Goal: Task Accomplishment & Management: Use online tool/utility

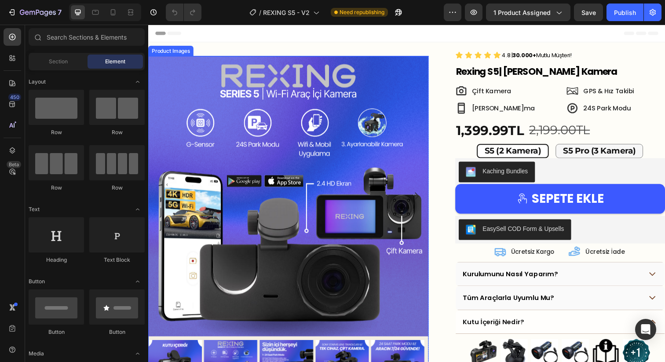
scroll to position [312, 0]
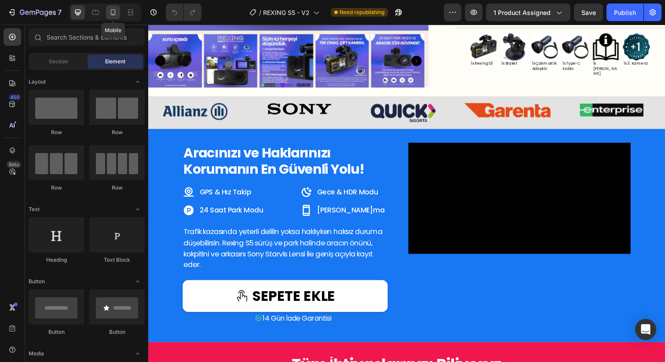
click at [117, 10] on icon at bounding box center [113, 12] width 9 height 9
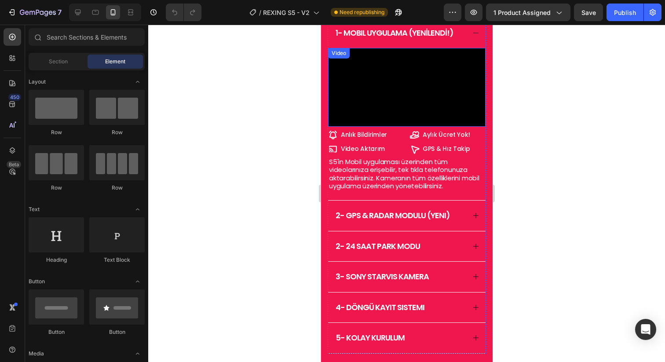
scroll to position [1000, 0]
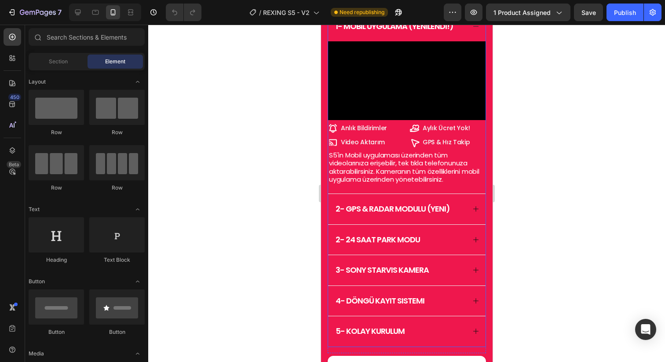
click at [463, 224] on div "2- gps & radar modulu (yenı)" at bounding box center [406, 209] width 157 height 30
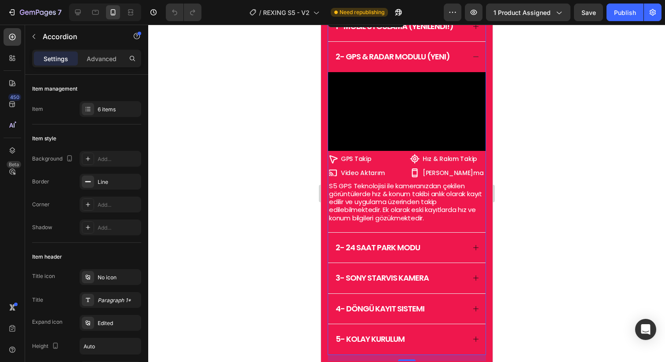
click at [463, 263] on div "2- 24 saat park modu" at bounding box center [406, 248] width 157 height 30
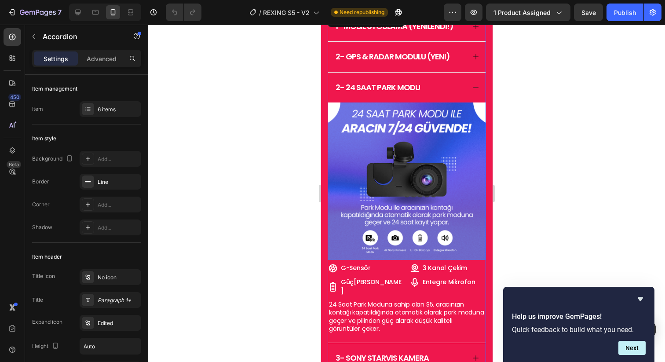
click at [473, 59] on icon at bounding box center [475, 56] width 5 height 5
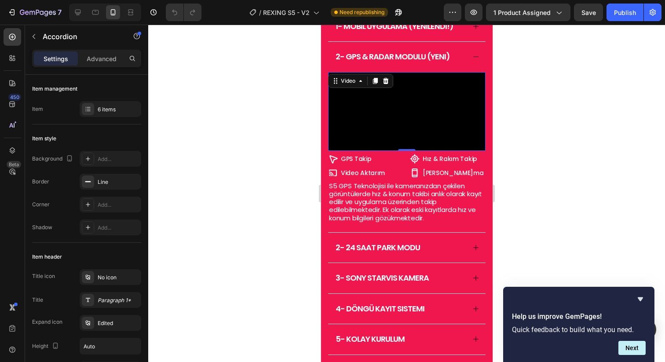
click at [440, 151] on video at bounding box center [406, 111] width 157 height 79
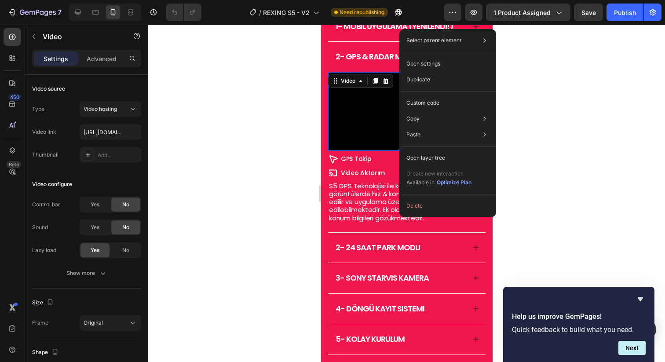
click at [554, 190] on div at bounding box center [406, 193] width 517 height 337
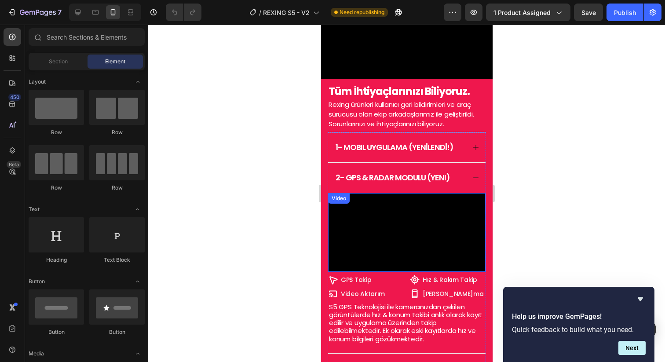
scroll to position [933, 0]
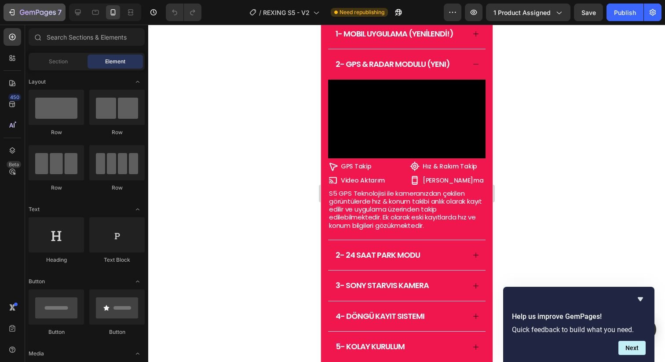
drag, startPoint x: 8, startPoint y: 14, endPoint x: 24, endPoint y: 10, distance: 16.9
click at [8, 14] on icon "button" at bounding box center [11, 12] width 9 height 9
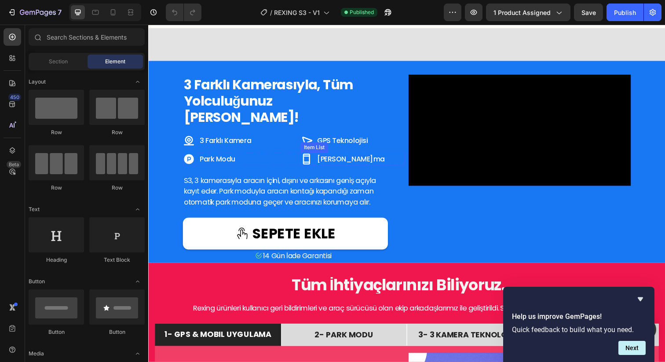
scroll to position [600, 0]
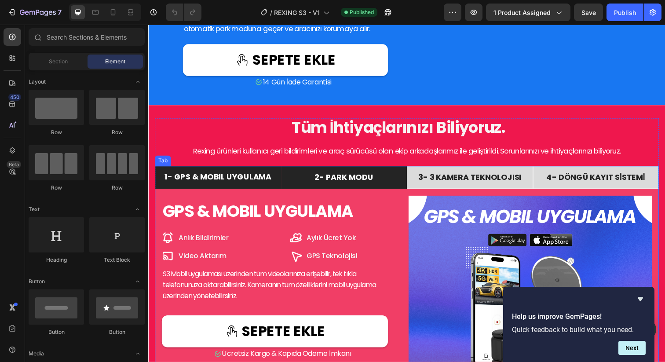
click at [359, 186] on span "2- PARK MODU" at bounding box center [348, 180] width 60 height 11
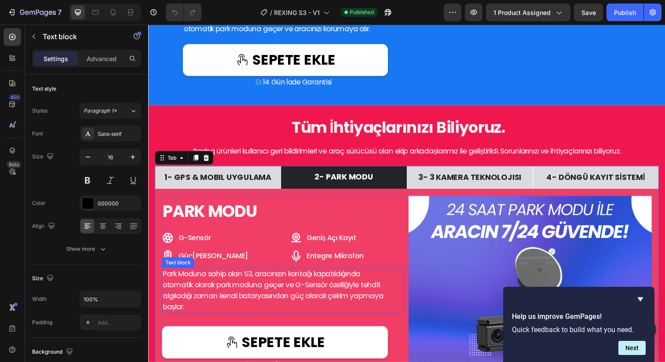
click at [306, 318] on span "Park Moduna sahip olan S3, aracınızın kontağı kapatıldığında otomatik olarak pa…" at bounding box center [276, 296] width 227 height 44
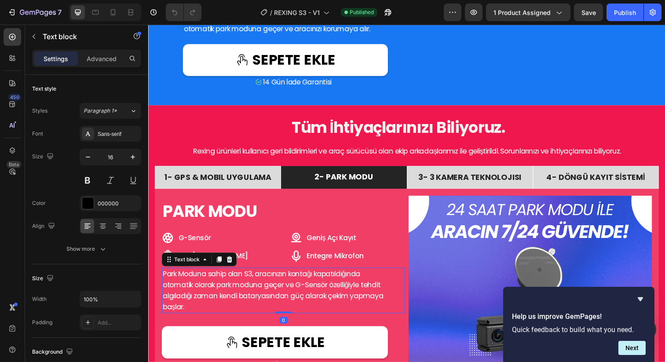
click at [306, 318] on span "Park Moduna sahip olan S3, aracınızın kontağı kapatıldığında otomatik olarak pa…" at bounding box center [276, 296] width 227 height 44
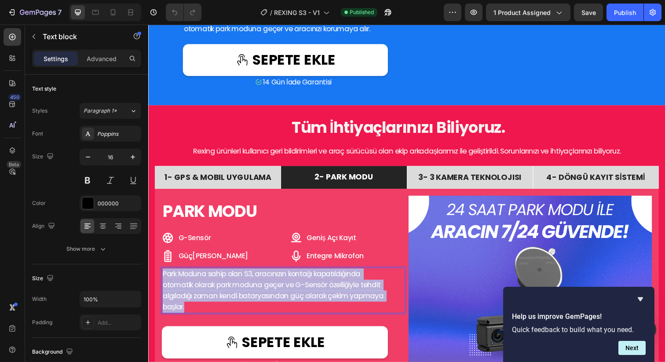
click at [306, 318] on span "Park Moduna sahip olan S3, aracınızın kontağı kapatıldığında otomatik olarak pa…" at bounding box center [276, 296] width 227 height 44
